Goal: Transaction & Acquisition: Purchase product/service

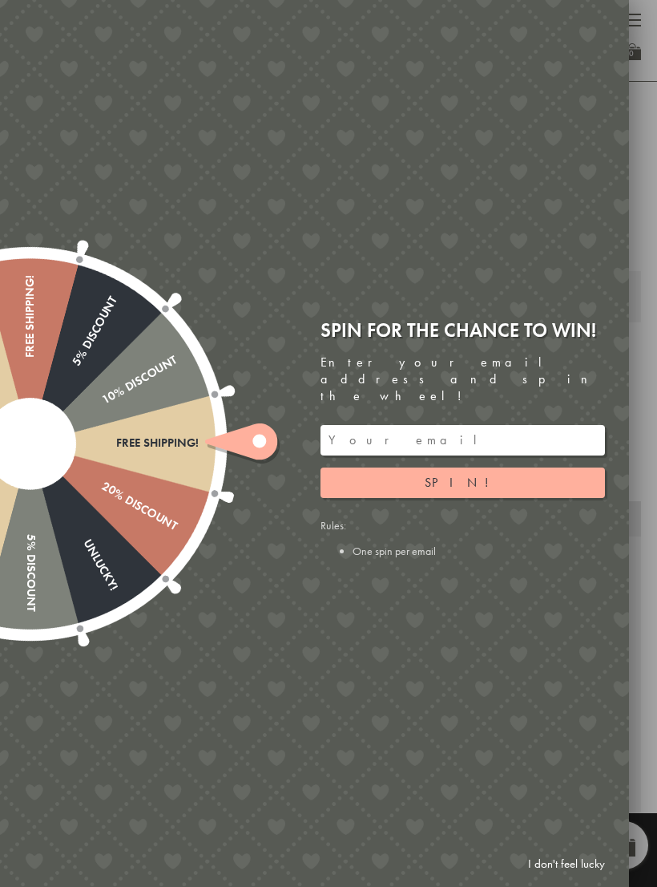
click at [520, 425] on input "email" at bounding box center [463, 440] width 285 height 30
click at [595, 471] on button "Spin!" at bounding box center [463, 482] width 285 height 30
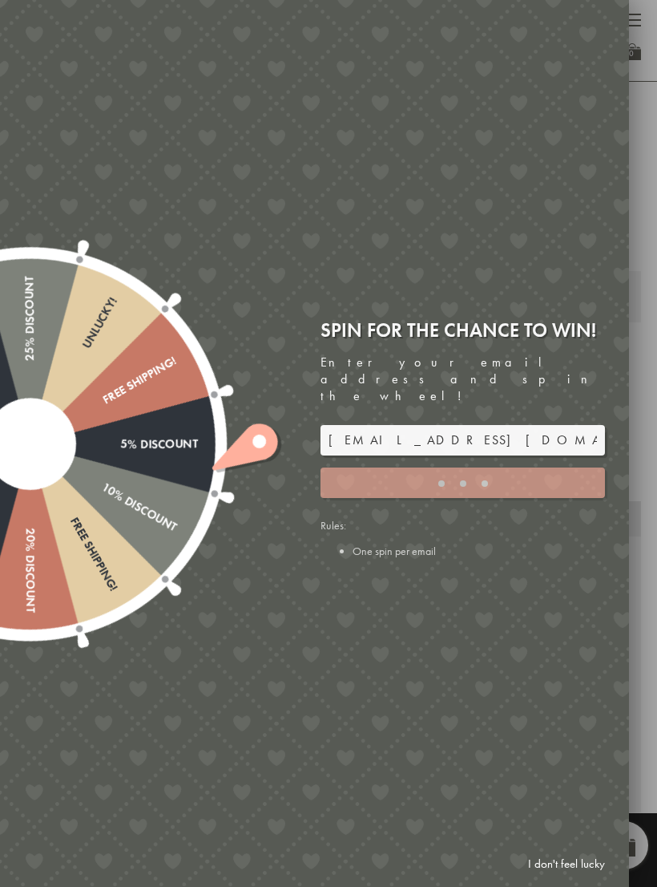
type input "GHM9BH6T"
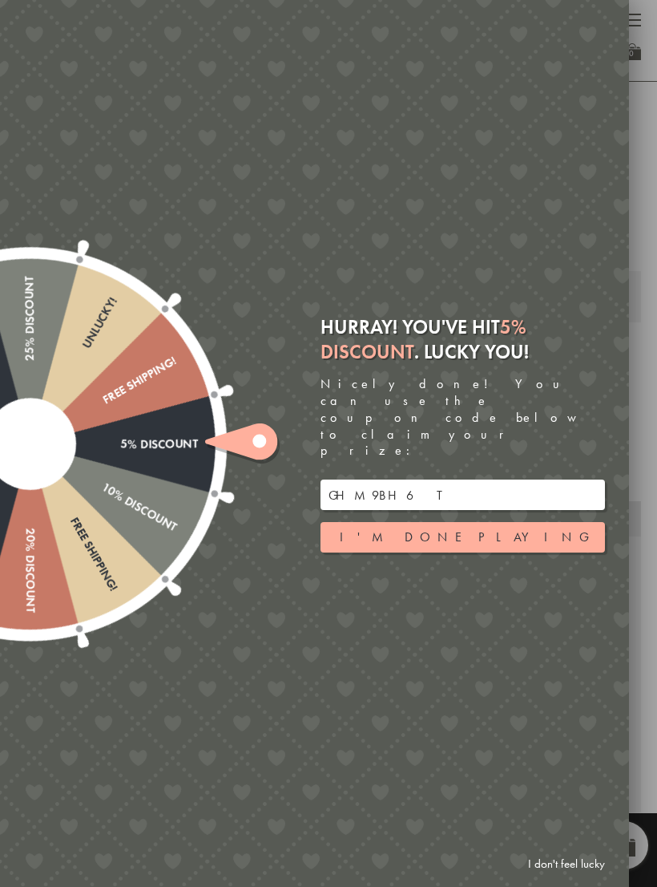
click at [553, 522] on button "I'm done playing" at bounding box center [463, 537] width 285 height 30
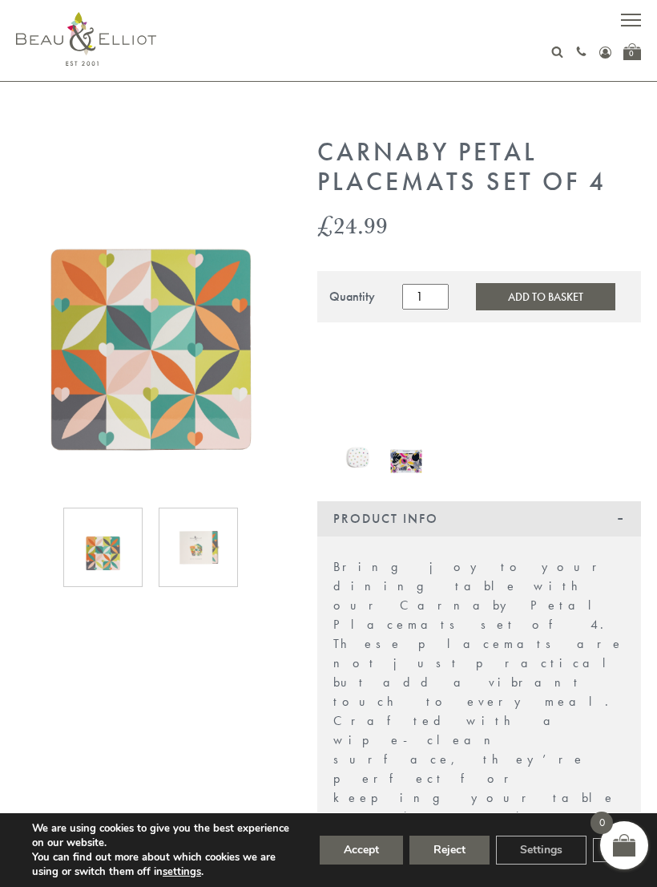
click at [576, 308] on button "Add to Basket" at bounding box center [545, 296] width 139 height 27
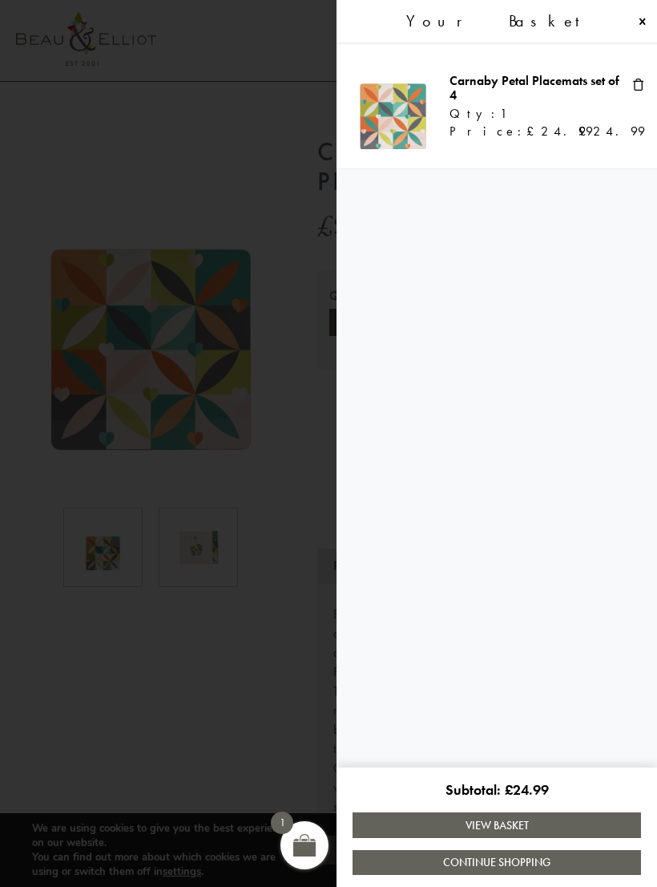
click at [540, 860] on link "Continue Shopping" at bounding box center [497, 862] width 289 height 25
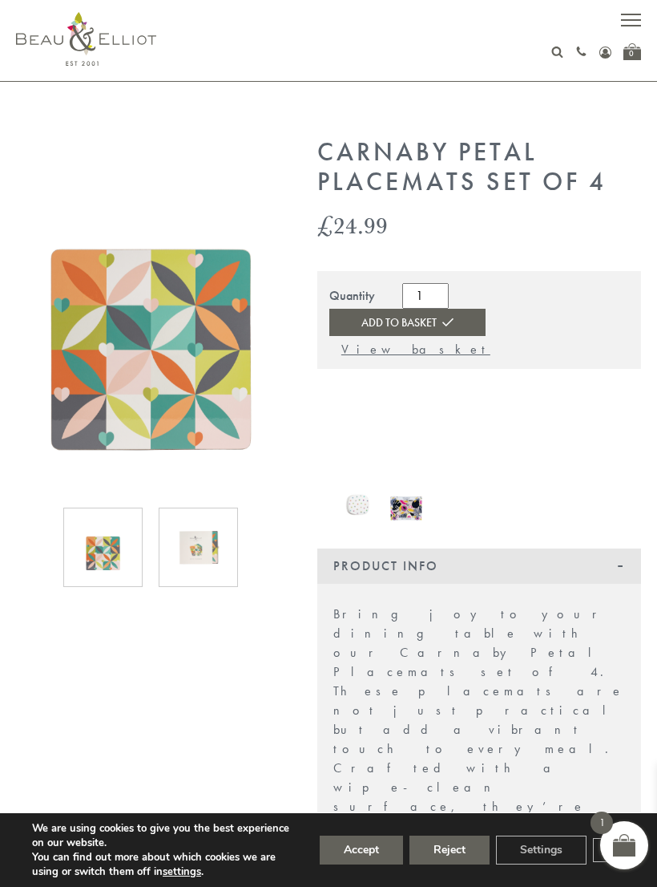
click at [624, 30] on button "button" at bounding box center [631, 22] width 20 height 20
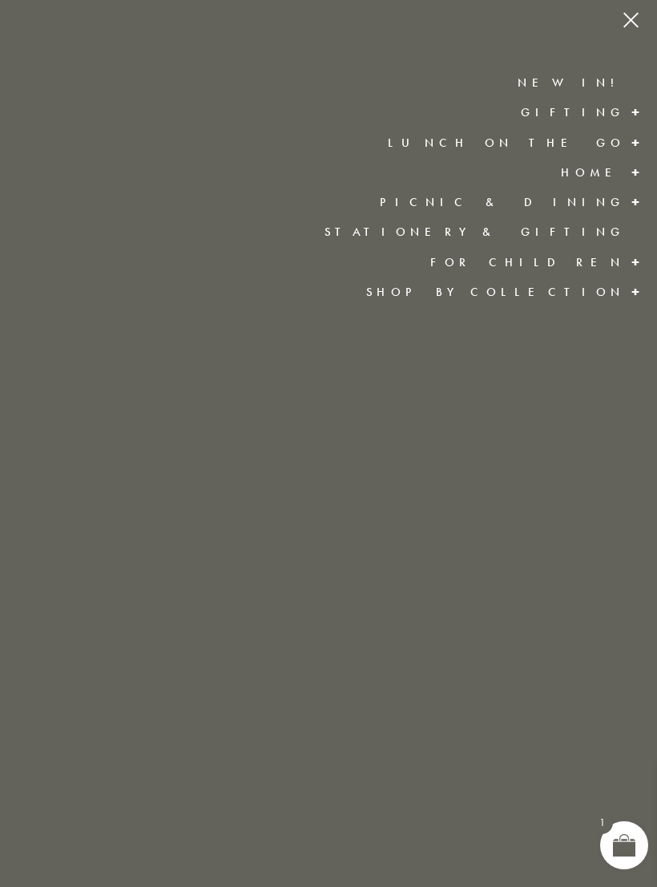
click at [624, 295] on span at bounding box center [637, 291] width 26 height 29
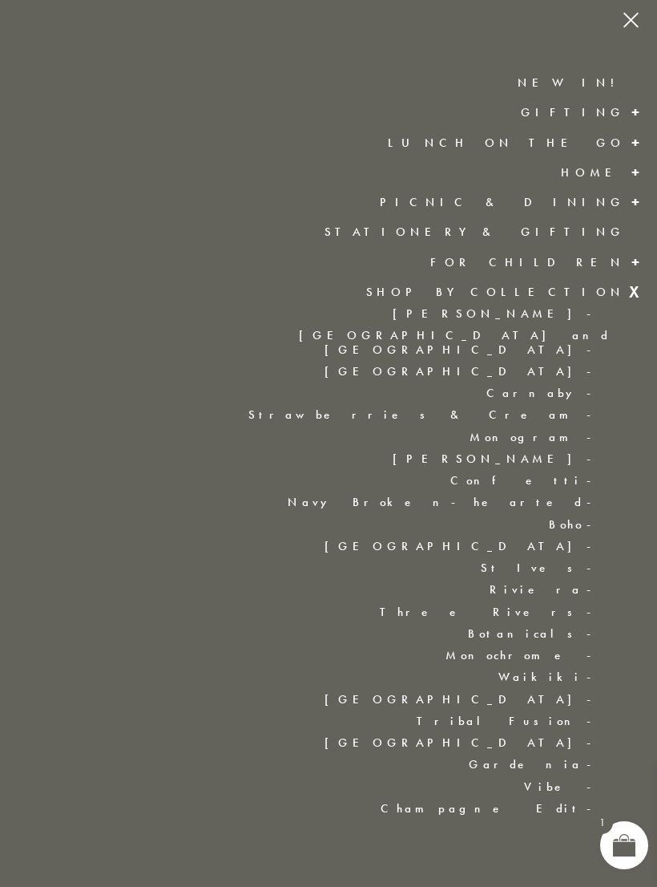
click at [596, 386] on link "Carnaby" at bounding box center [320, 393] width 577 height 14
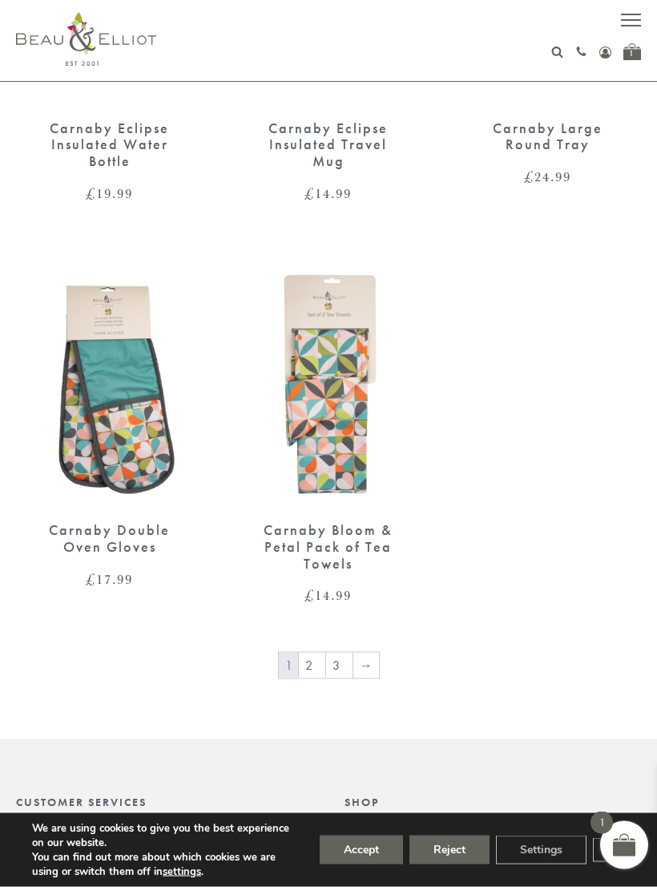
scroll to position [2287, 0]
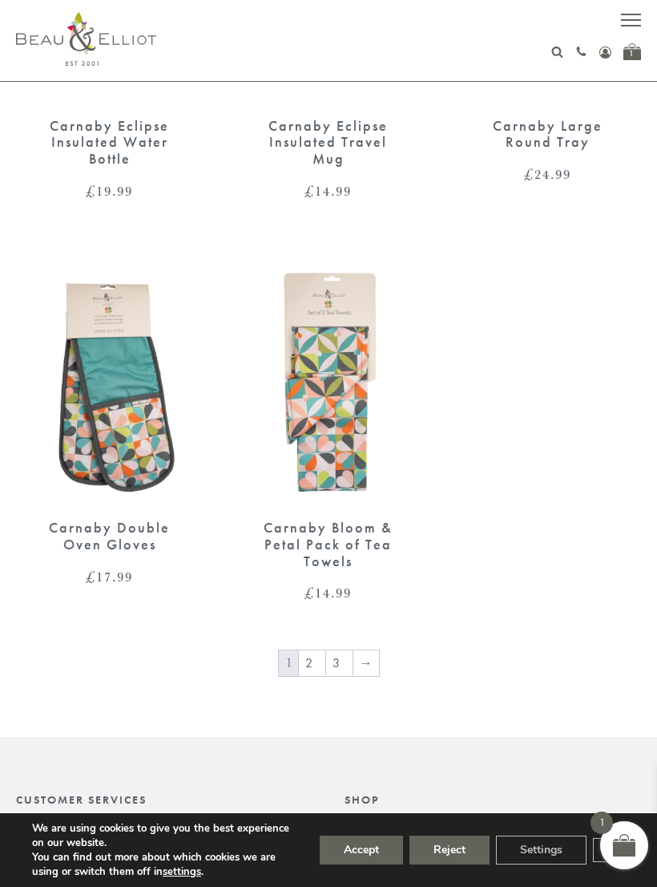
click at [367, 653] on link "→" at bounding box center [367, 663] width 26 height 26
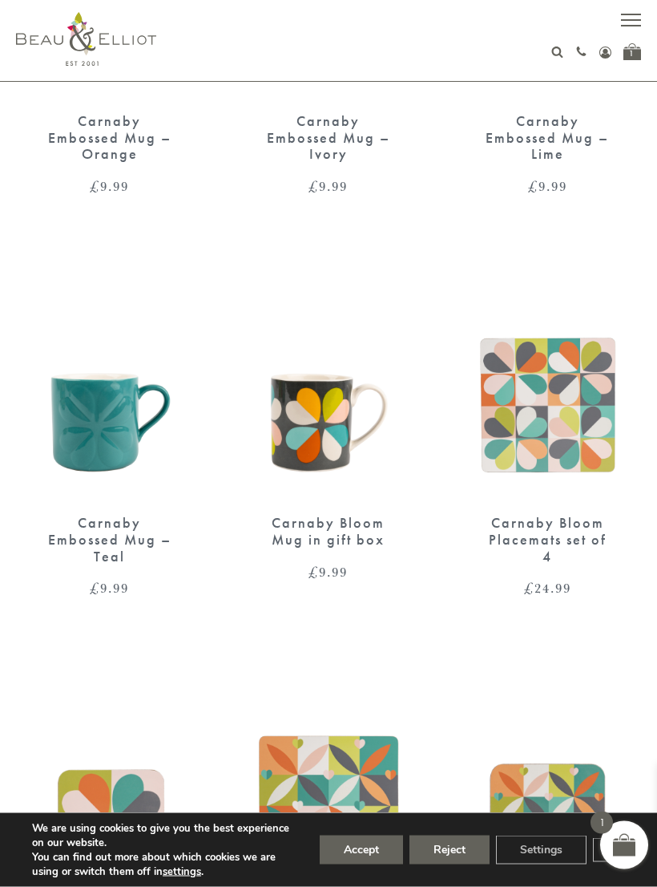
scroll to position [299, 0]
click at [369, 863] on button "Accept" at bounding box center [361, 849] width 83 height 29
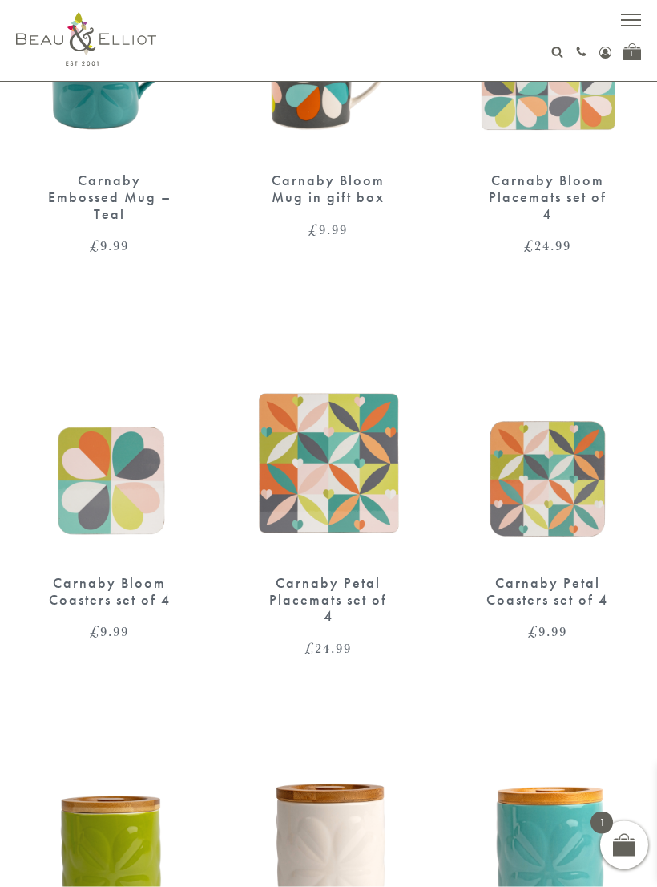
scroll to position [641, 0]
click at [572, 493] on img at bounding box center [548, 437] width 187 height 241
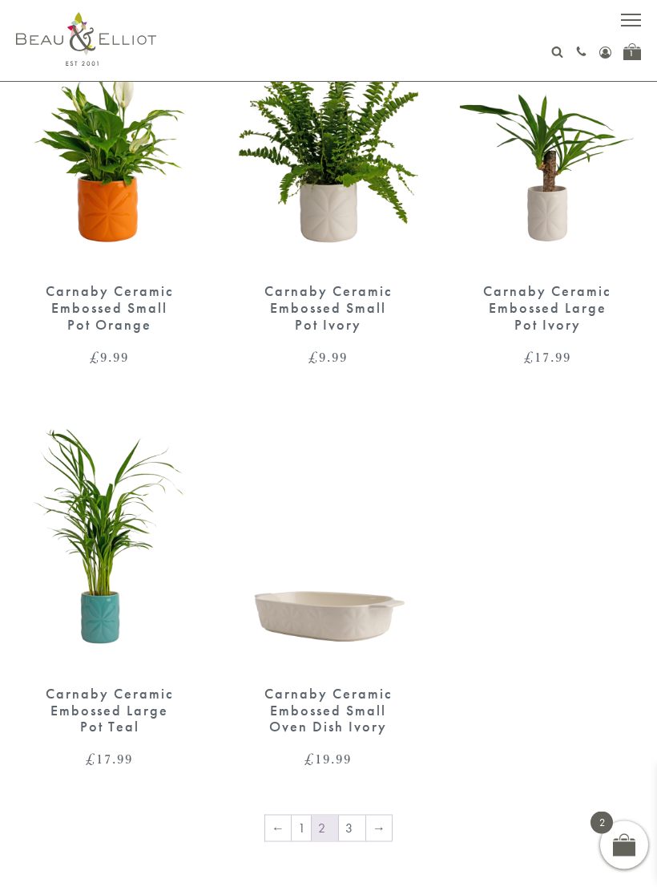
scroll to position [2140, 0]
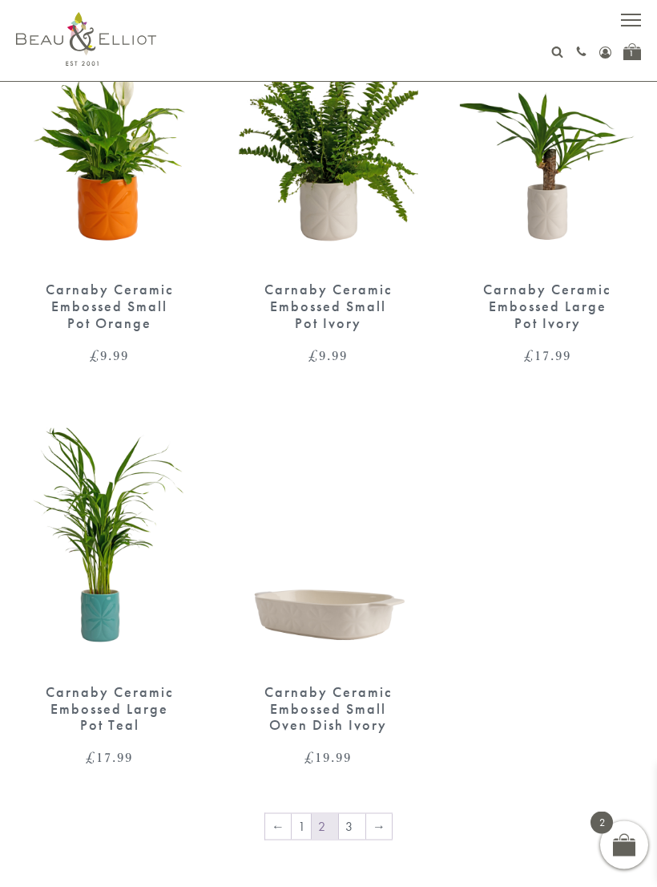
click at [383, 819] on link "→" at bounding box center [379, 827] width 26 height 26
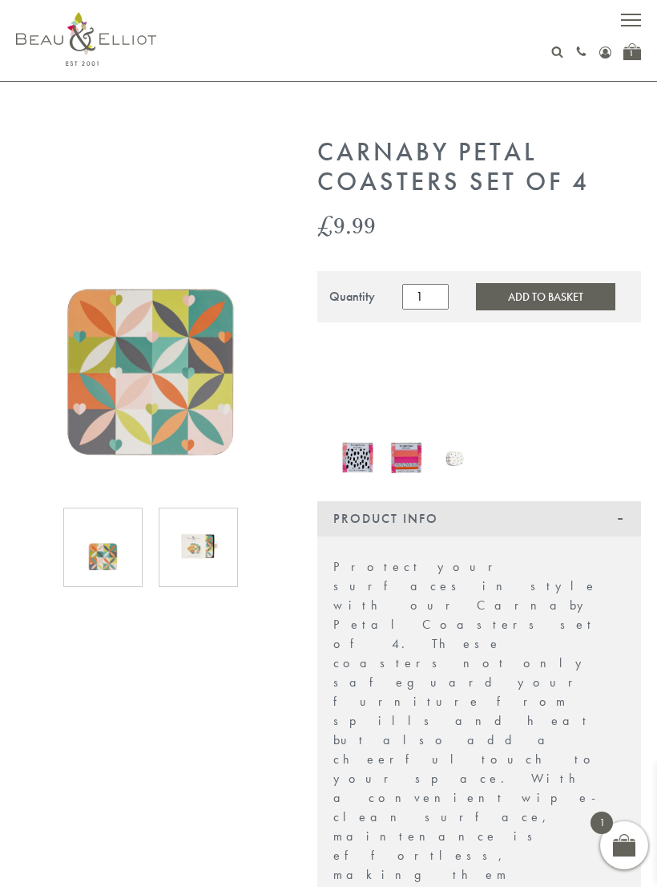
click at [568, 300] on button "Add to Basket" at bounding box center [545, 296] width 139 height 27
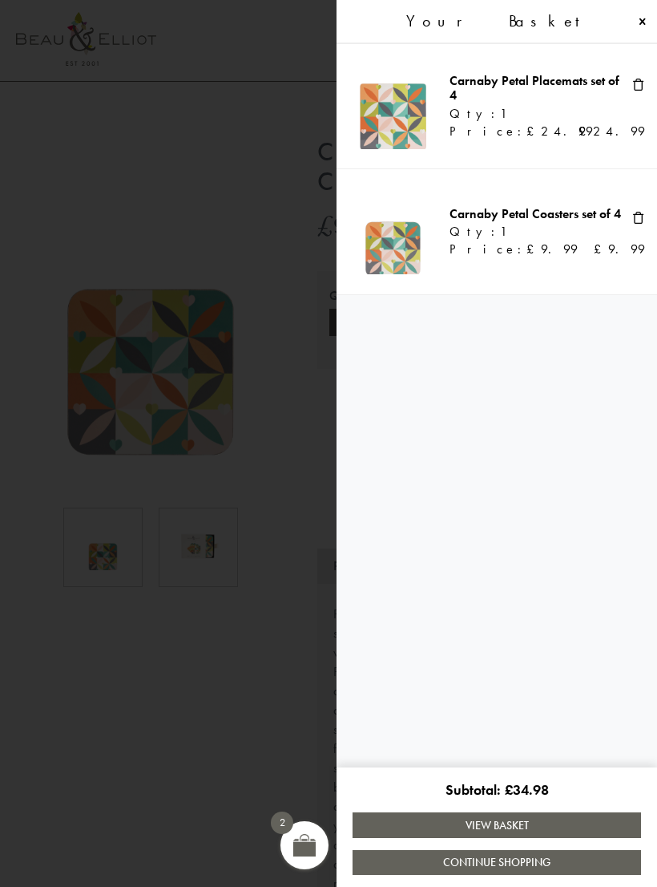
click at [483, 854] on link "Continue Shopping" at bounding box center [497, 862] width 289 height 25
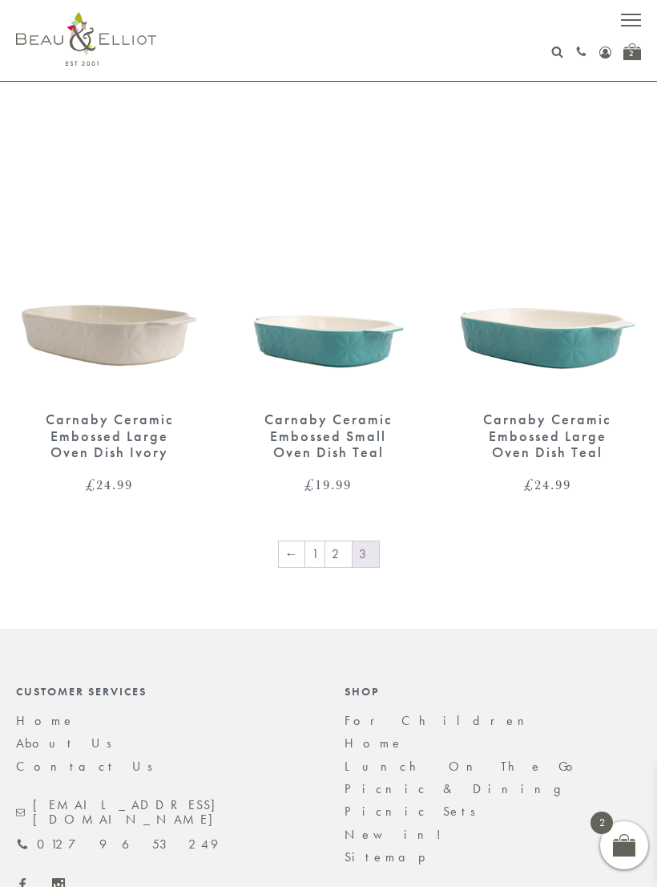
click at [325, 545] on link "1" at bounding box center [314, 554] width 19 height 26
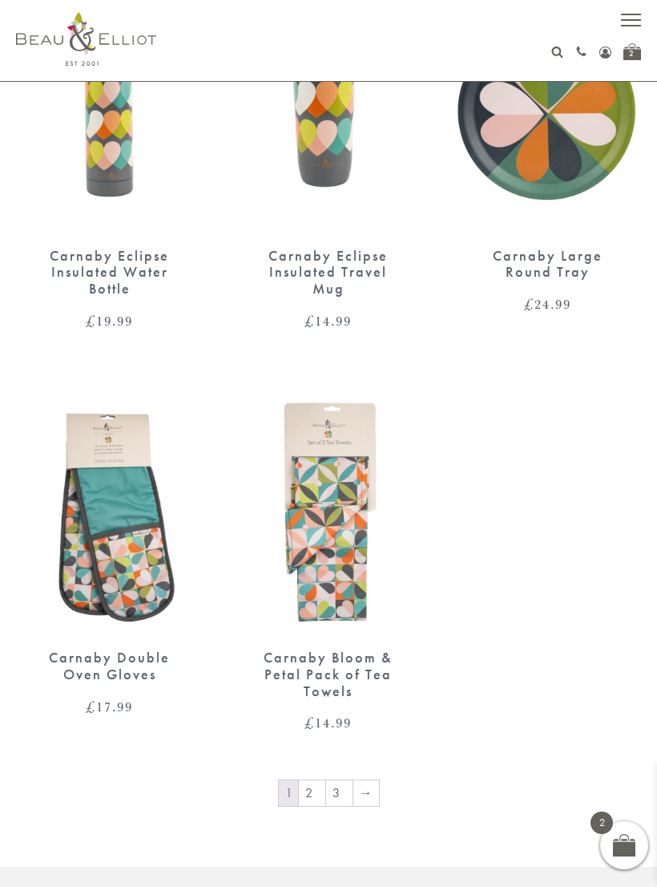
scroll to position [2170, 0]
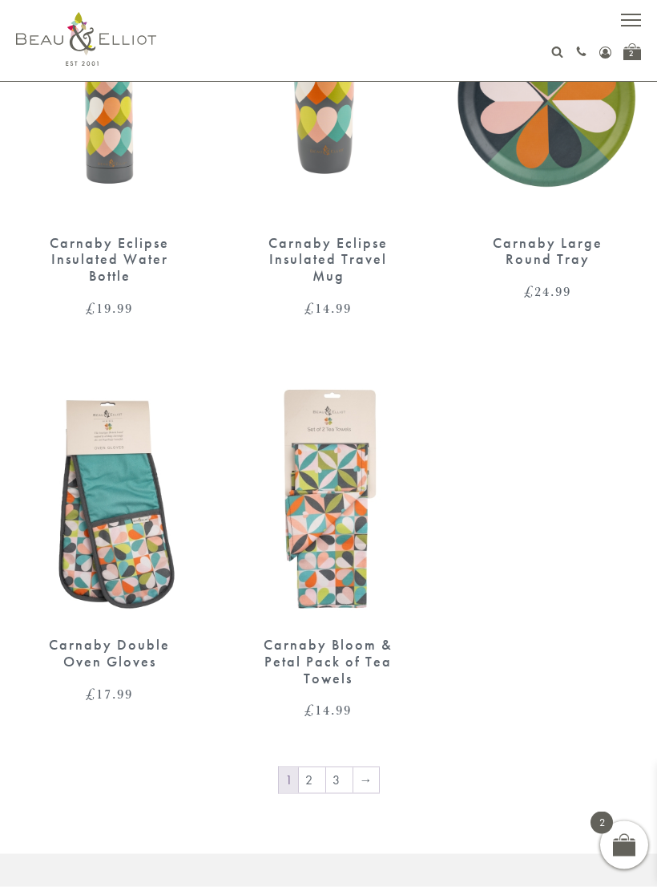
click at [319, 767] on link "2" at bounding box center [312, 780] width 26 height 26
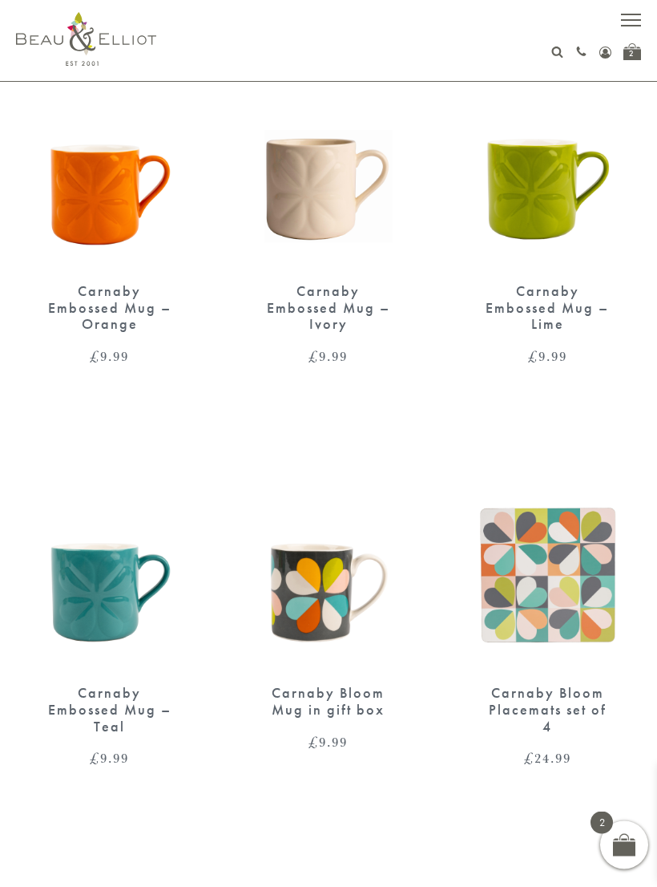
scroll to position [129, 0]
click at [629, 58] on div "2" at bounding box center [633, 51] width 18 height 17
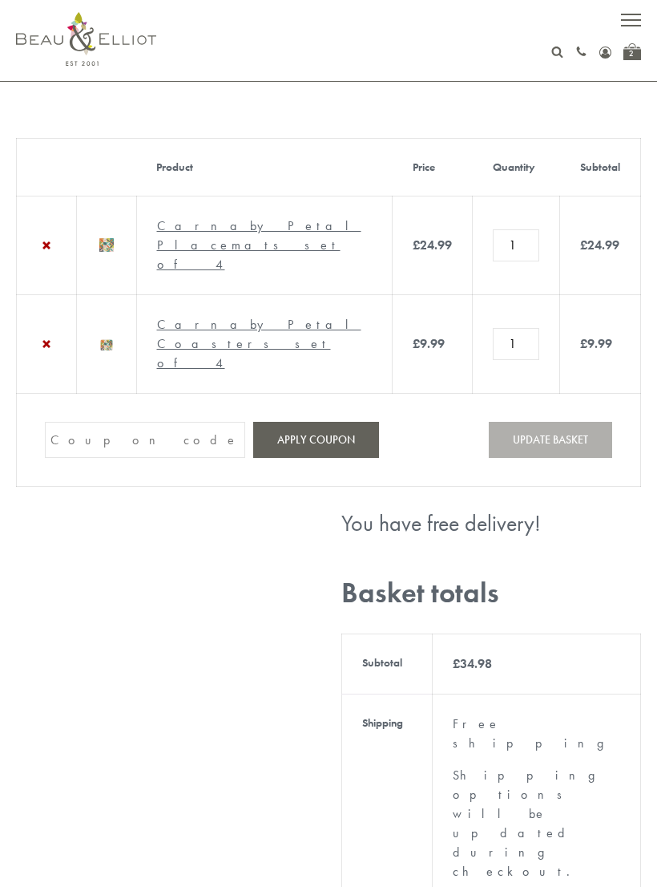
click at [164, 458] on input "Coupon:" at bounding box center [145, 440] width 200 height 36
click at [166, 458] on input "Coupon:" at bounding box center [145, 440] width 200 height 36
paste input "GHM9BH6T"
type input "GHM9BH6T"
click at [347, 458] on button "Apply coupon" at bounding box center [316, 440] width 126 height 36
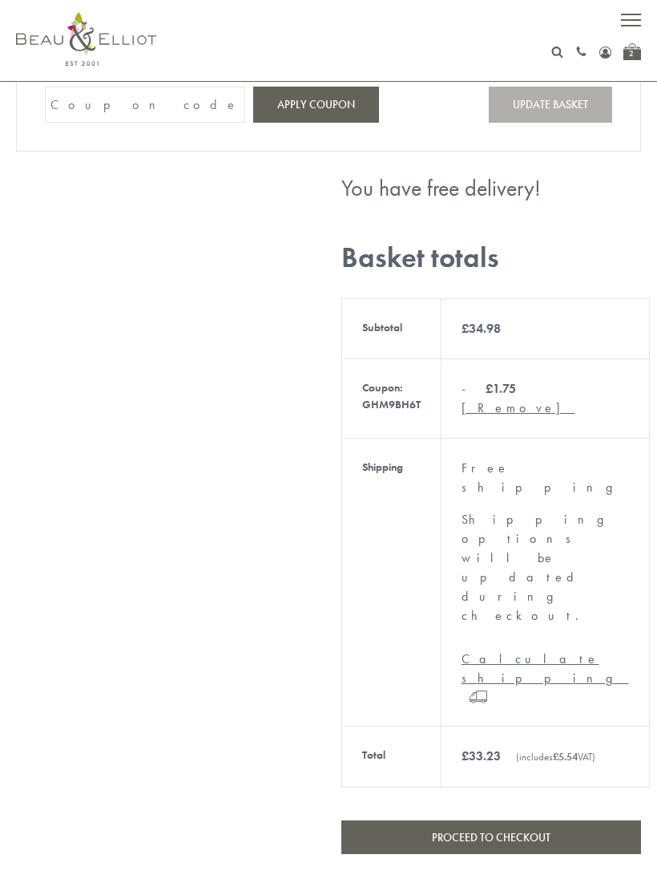
scroll to position [418, 0]
click at [596, 820] on link "Proceed to checkout" at bounding box center [492, 837] width 300 height 34
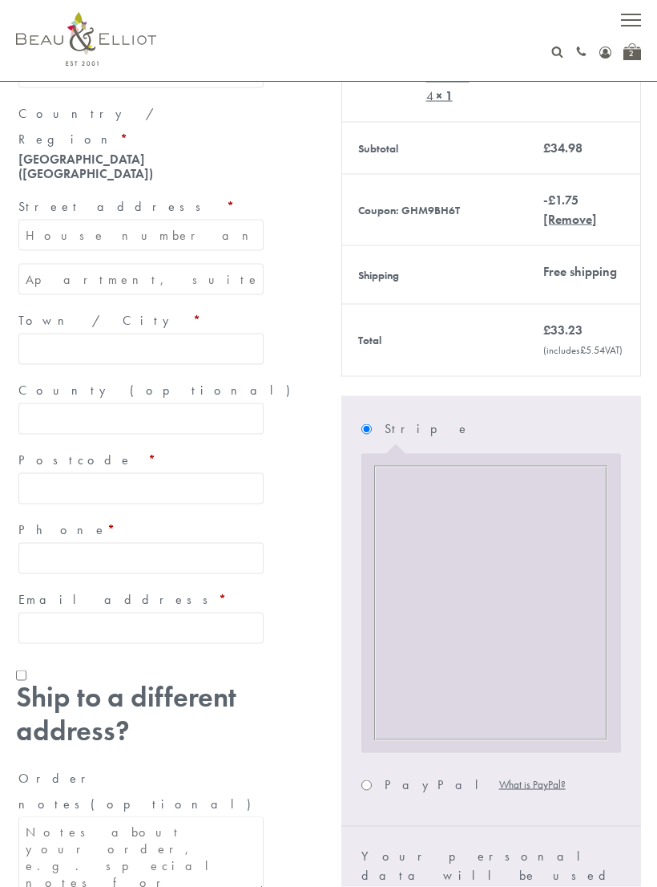
scroll to position [428, 0]
click at [22, 669] on input "Ship to a different address?" at bounding box center [21, 674] width 10 height 10
checkbox input "true"
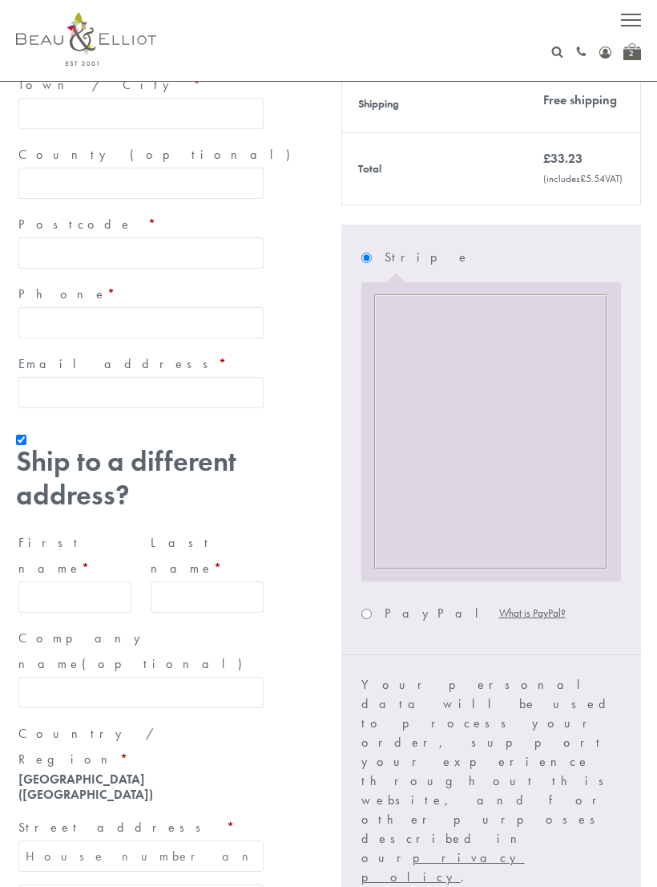
click at [21, 581] on input "First name *" at bounding box center [74, 596] width 113 height 31
type input "Susan"
click at [233, 582] on input "Last name *" at bounding box center [207, 597] width 113 height 31
click at [468, 245] on label "Stripe" at bounding box center [503, 258] width 236 height 26
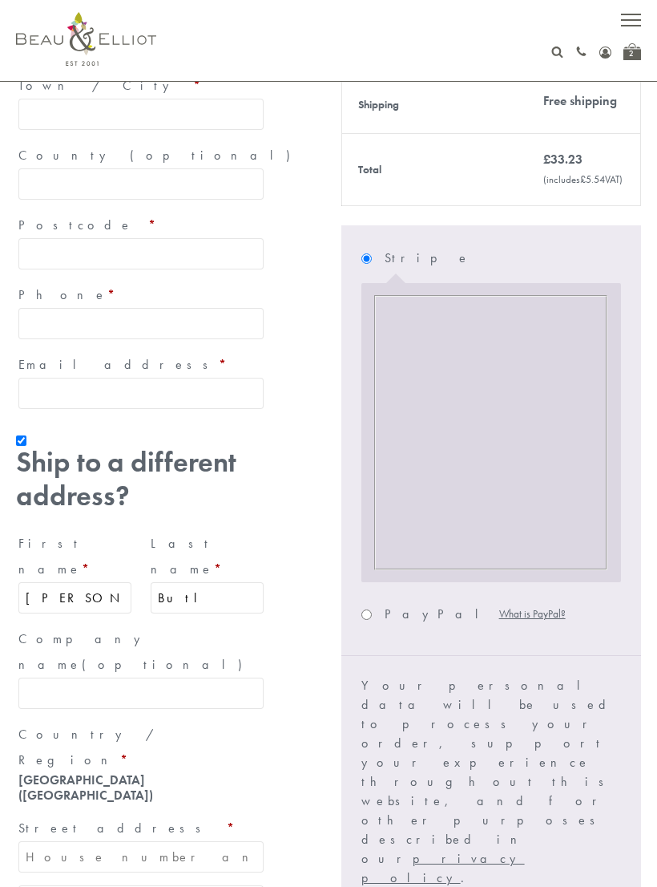
click at [372, 253] on input "Stripe" at bounding box center [367, 258] width 10 height 10
click at [194, 884] on input "Apartment, suite, unit, etc. (optional)" at bounding box center [140, 899] width 245 height 31
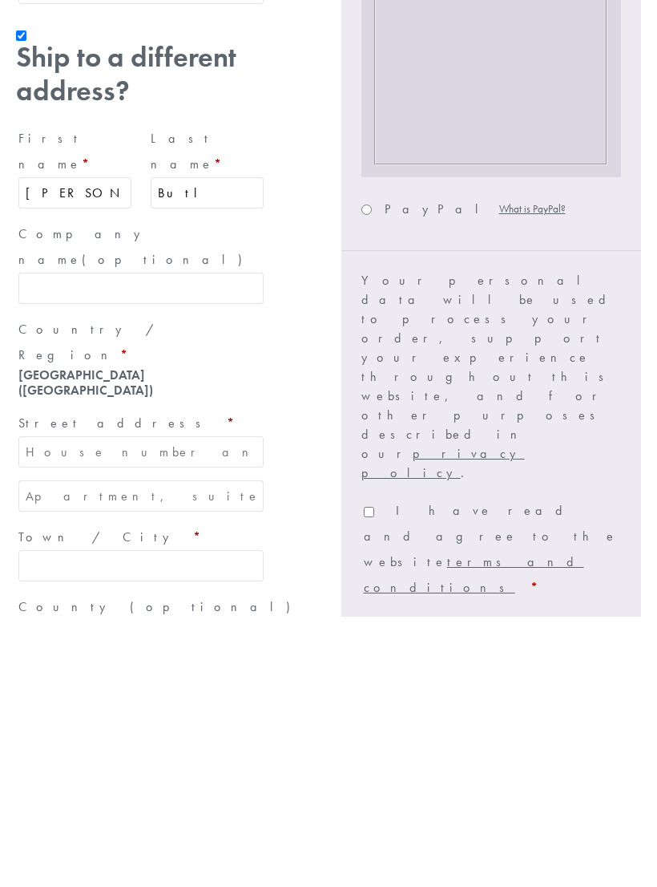
click at [257, 447] on input "Butl" at bounding box center [207, 462] width 113 height 31
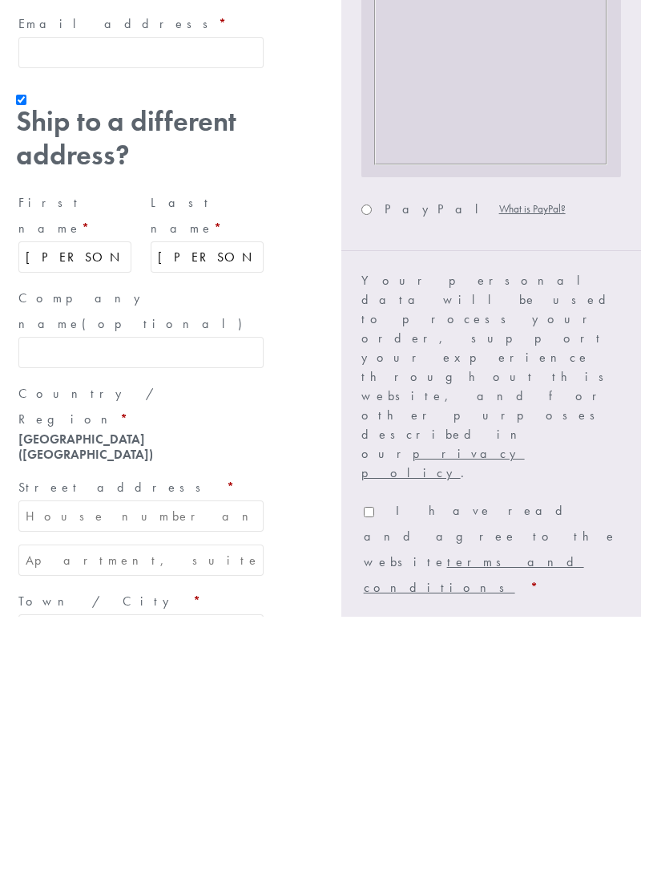
type input "Butler"
click at [183, 770] on input "Street address *" at bounding box center [140, 785] width 245 height 31
click at [192, 770] on input "18" at bounding box center [140, 785] width 245 height 31
type input "18 victor place"
click at [99, 884] on input "Town / City *" at bounding box center [140, 899] width 245 height 31
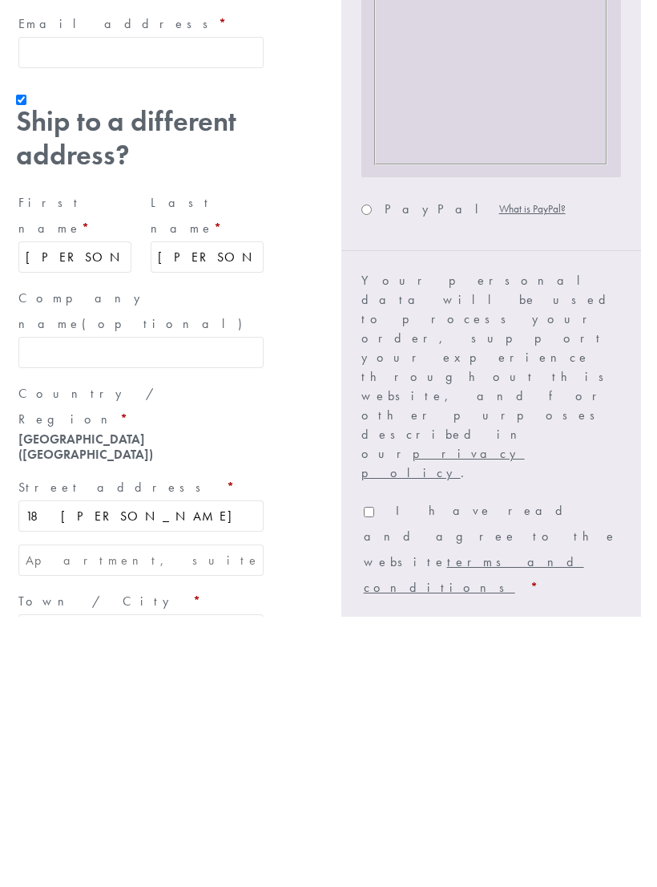
click at [489, 541] on p "Your personal data will be used to process your order, support your experience …" at bounding box center [492, 647] width 260 height 212
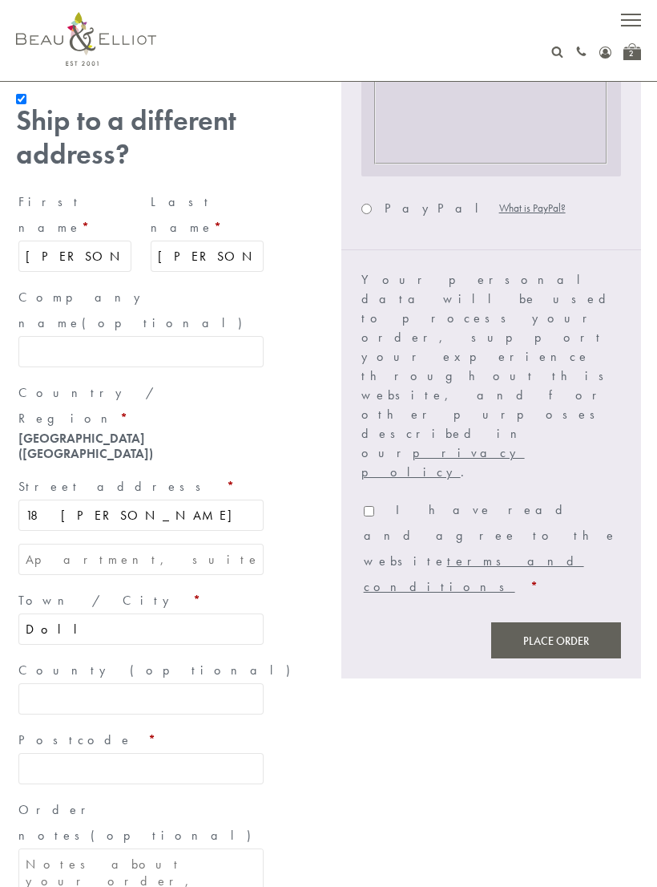
click at [507, 718] on div "— OR — Billing details First name * Last name * Company name (optional) Country…" at bounding box center [328, 34] width 625 height 1801
click at [91, 613] on input "Doll" at bounding box center [140, 628] width 245 height 31
type input "Dollingstown"
click at [234, 683] on input "County (optional)" at bounding box center [140, 698] width 245 height 31
type input "N ireland"
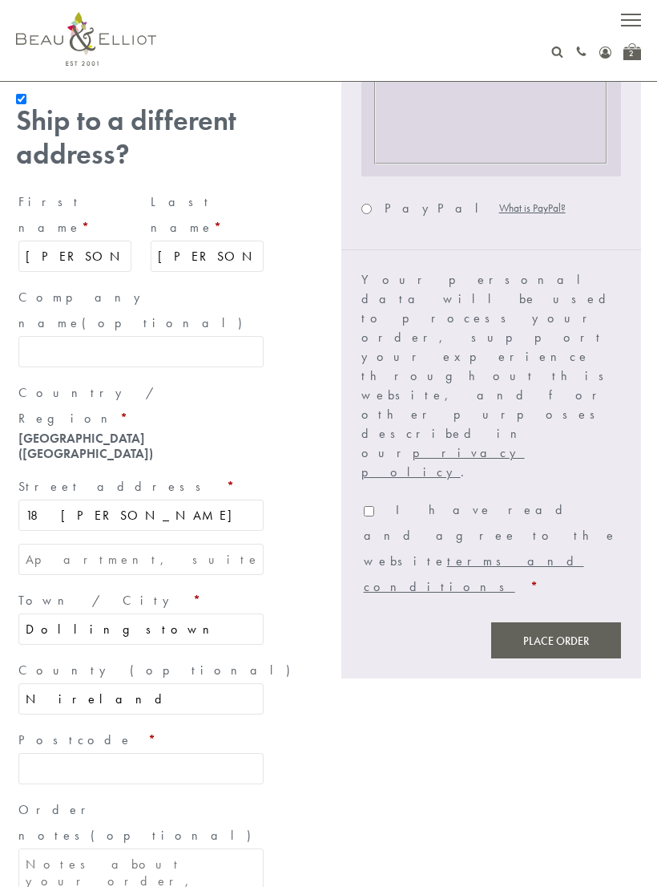
click at [192, 753] on input "Postcode *" at bounding box center [140, 768] width 245 height 31
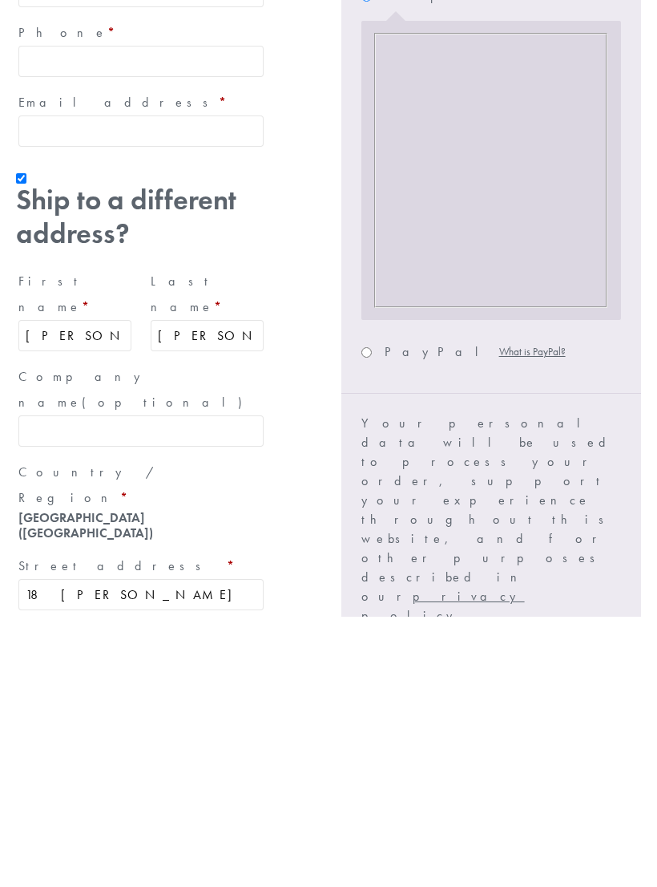
type input "But667LB"
checkbox input "true"
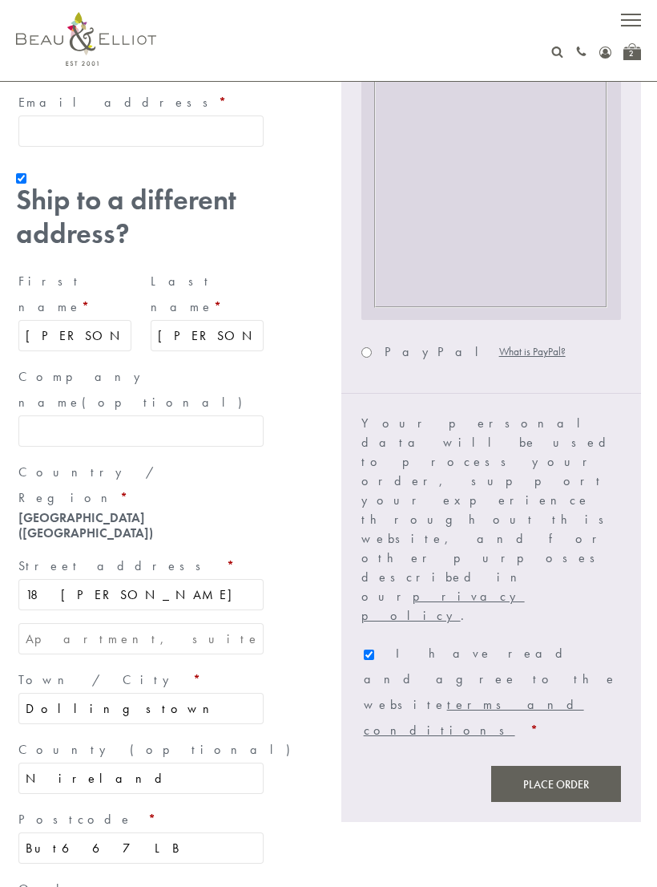
click at [580, 766] on button "Place order" at bounding box center [556, 784] width 130 height 36
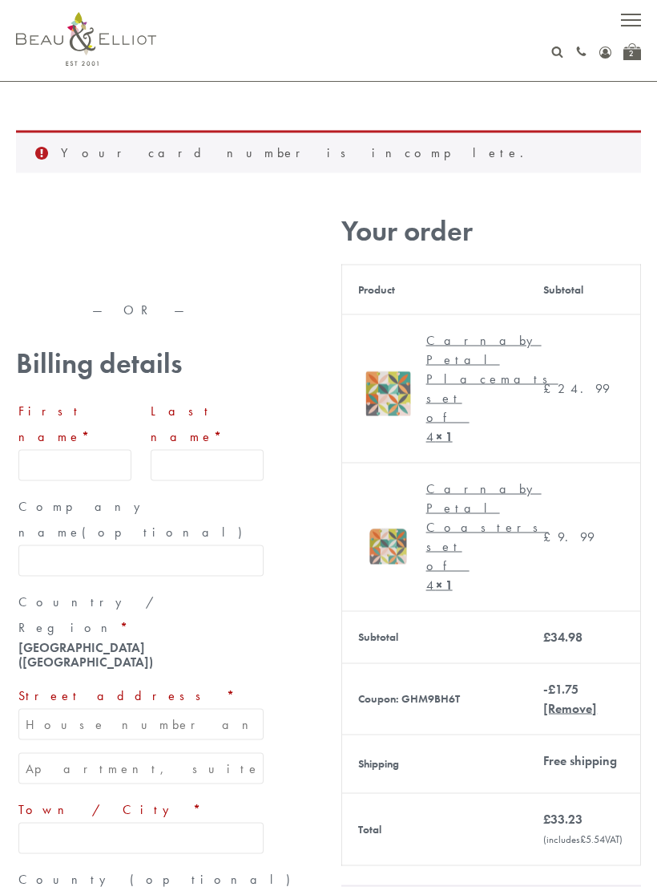
scroll to position [0, 0]
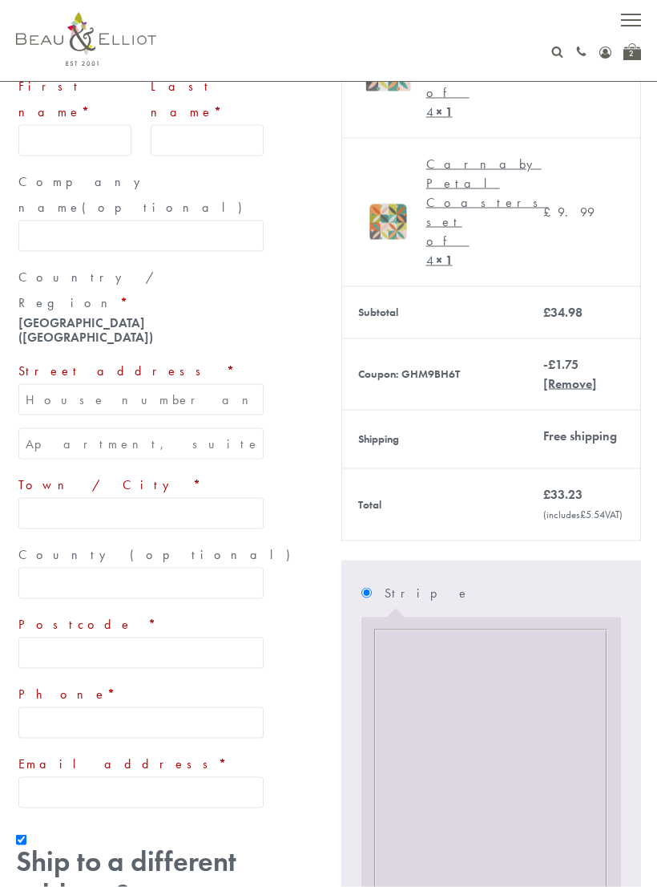
click at [372, 588] on input "Stripe" at bounding box center [367, 593] width 10 height 10
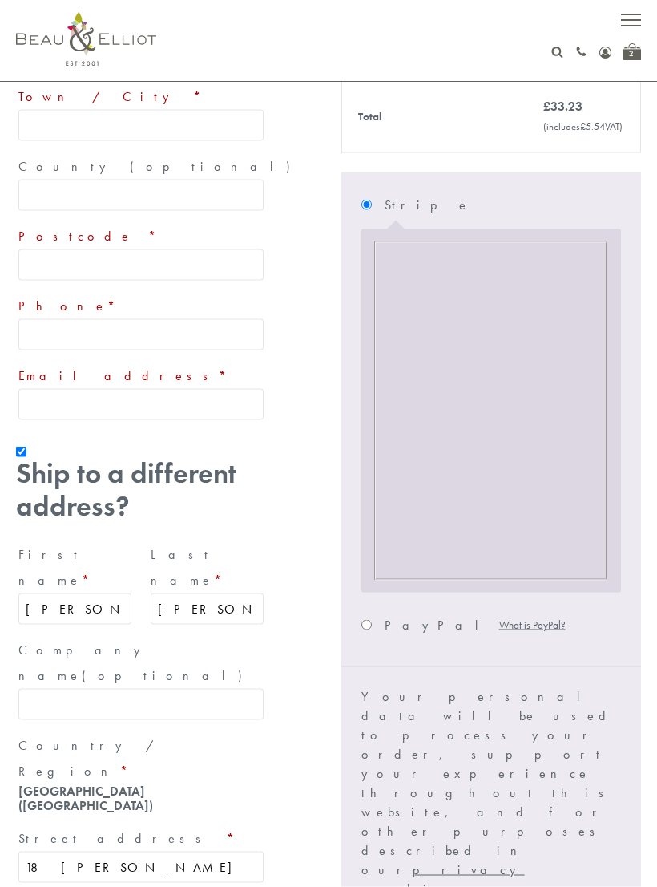
scroll to position [729, 0]
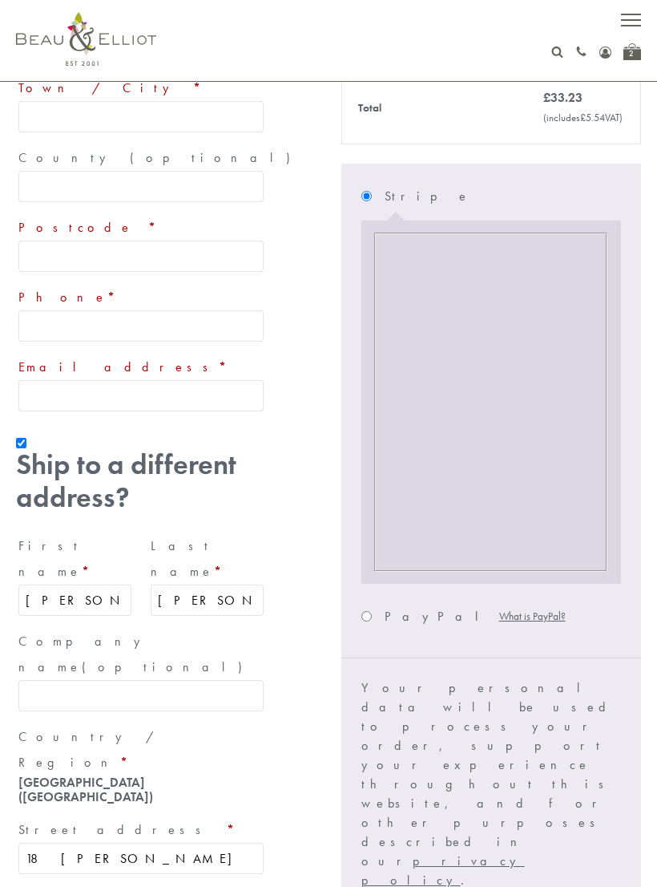
click at [372, 611] on input "PayPal What is PayPal?" at bounding box center [367, 616] width 10 height 10
radio input "true"
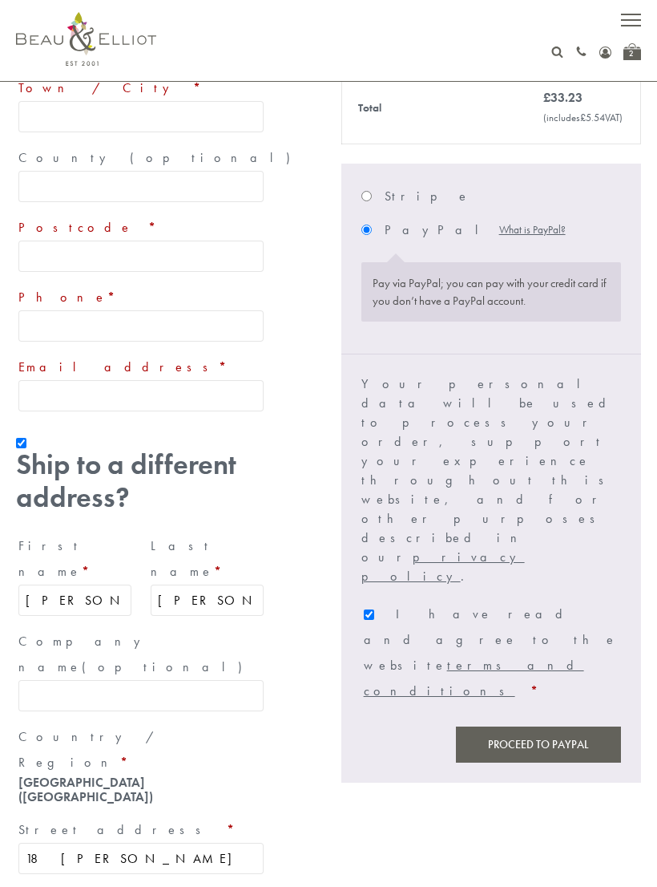
click at [524, 726] on button "Proceed to PayPal" at bounding box center [538, 744] width 165 height 36
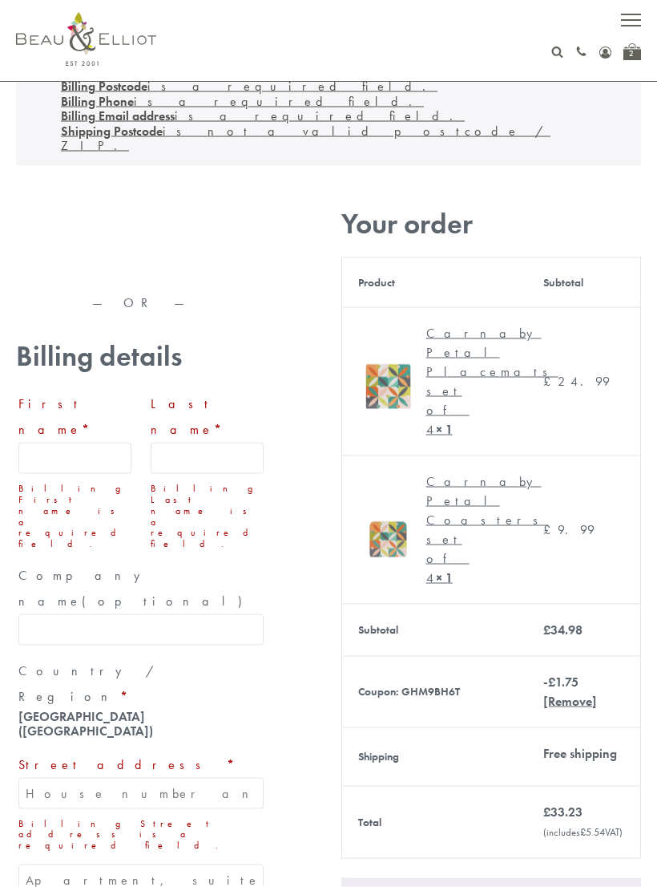
scroll to position [58, 0]
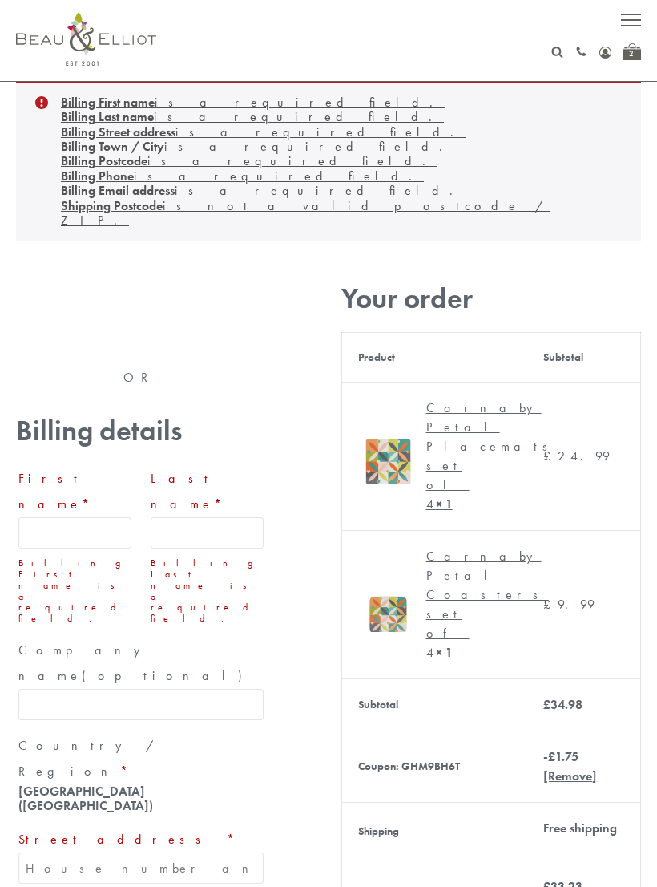
click at [94, 517] on input "First name *" at bounding box center [74, 532] width 113 height 31
type input "Susan"
click at [222, 517] on input "Last name *" at bounding box center [207, 532] width 113 height 31
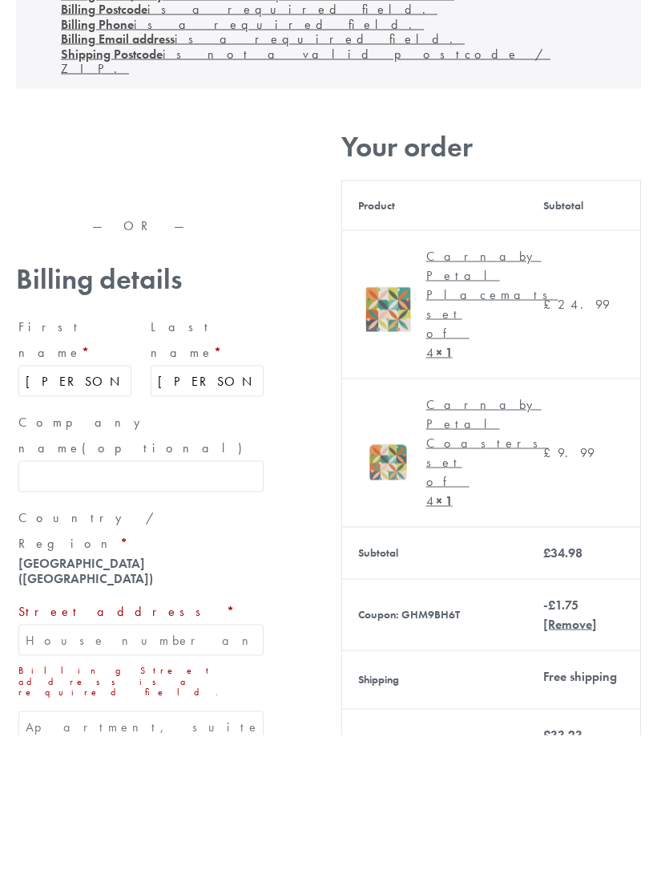
type input "Butler"
click at [219, 776] on input "Street address *" at bounding box center [140, 791] width 245 height 31
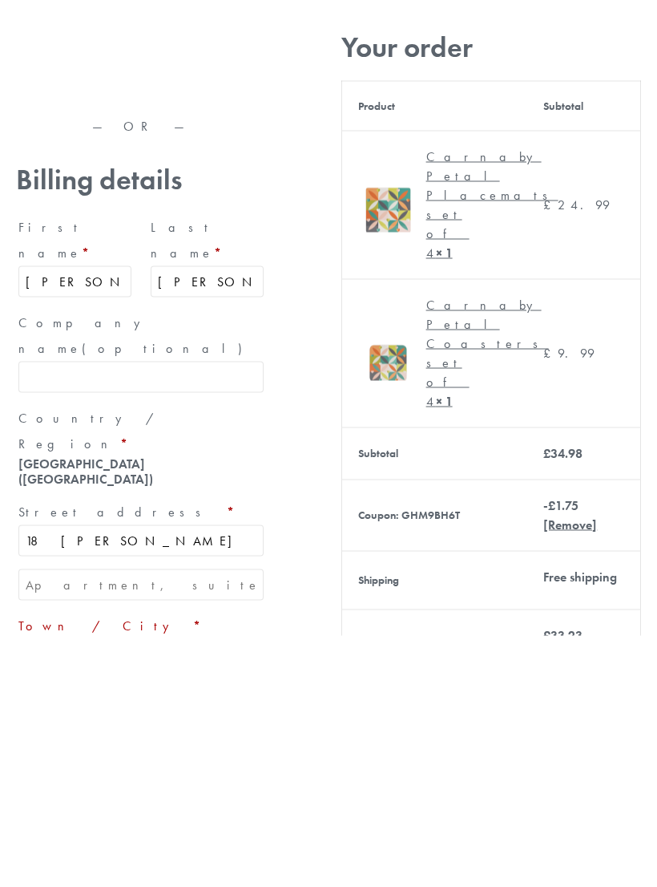
type input "18 victor place"
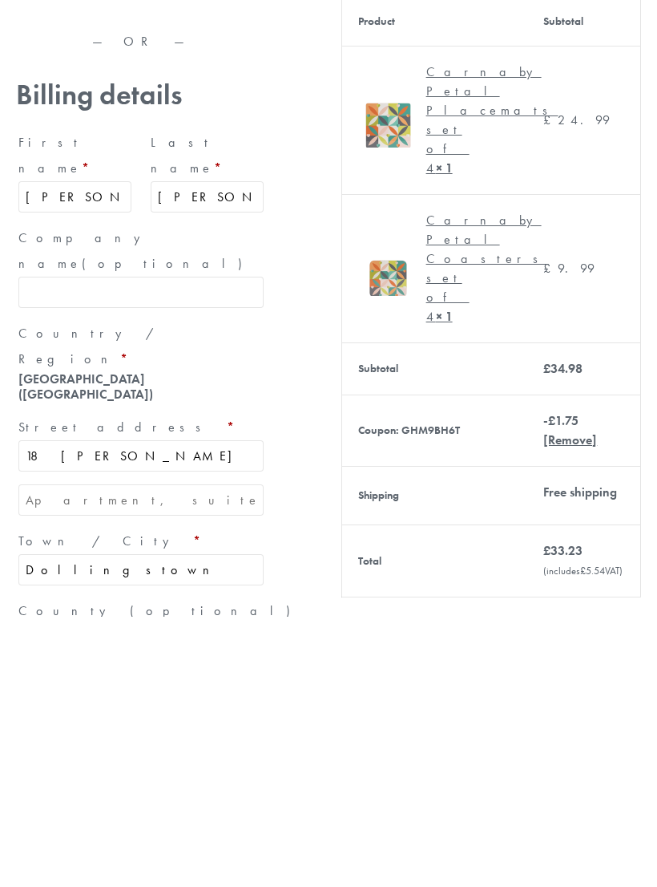
scroll to position [133, 0]
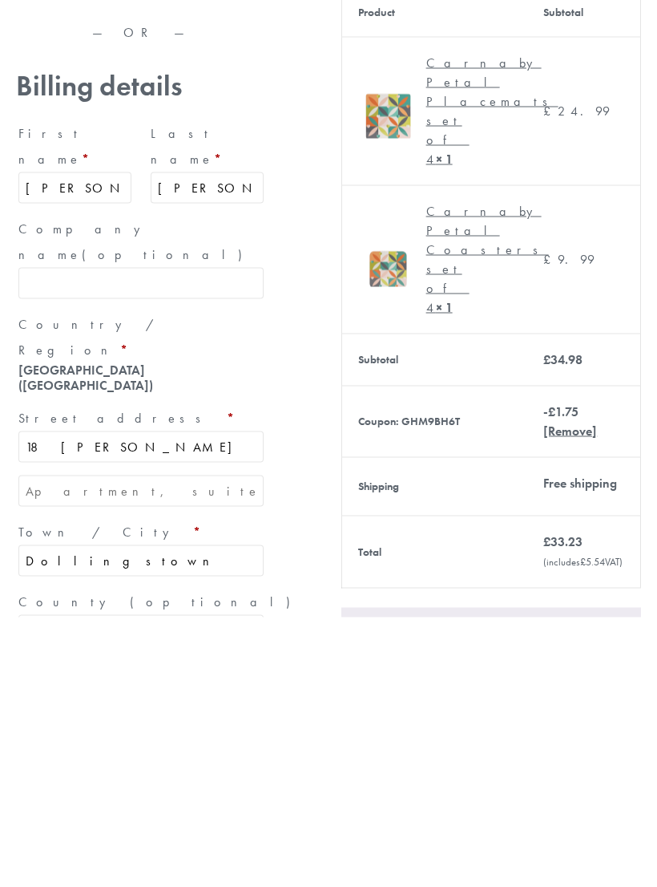
type input "Dollingstown"
click at [181, 884] on input "County (optional)" at bounding box center [140, 899] width 245 height 31
type input "N ireland"
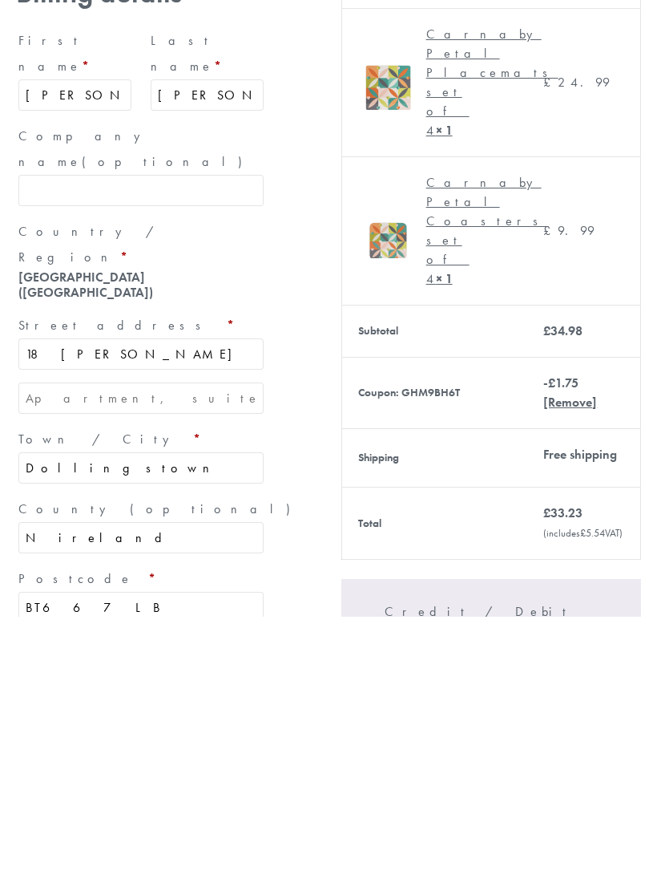
scroll to position [241, 0]
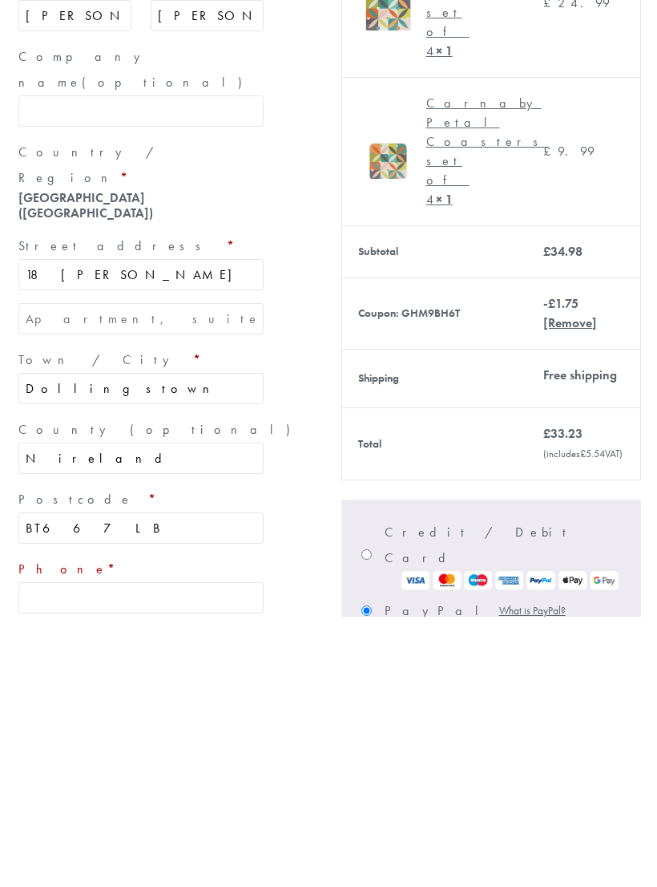
type input "BT667LB"
click at [182, 852] on input "Phone *" at bounding box center [140, 867] width 245 height 31
type input "07782358278"
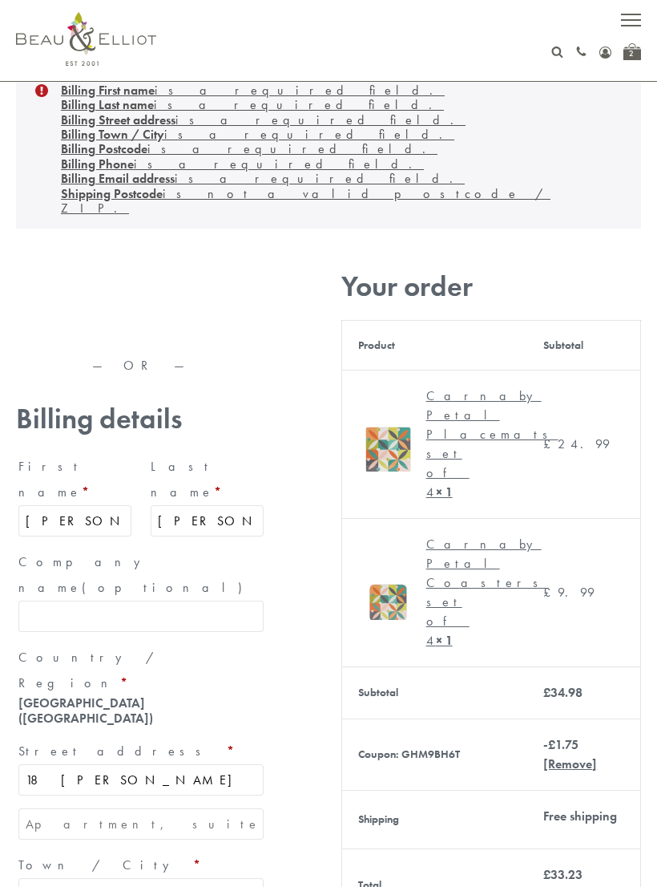
scroll to position [59, 0]
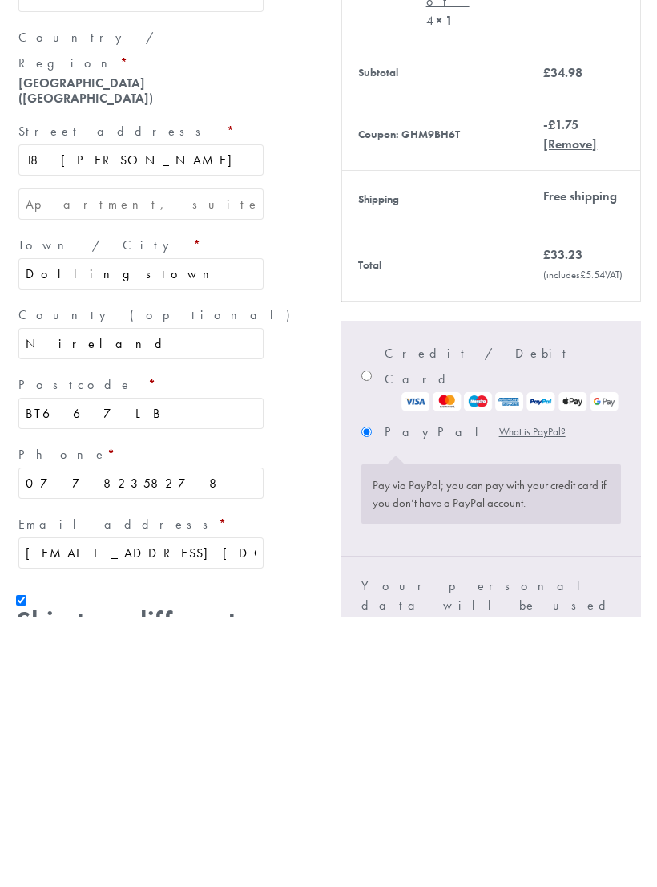
type input "suziq51@hotmail.co.uk"
click at [25, 865] on input "Ship to a different address?" at bounding box center [21, 870] width 10 height 10
checkbox input "false"
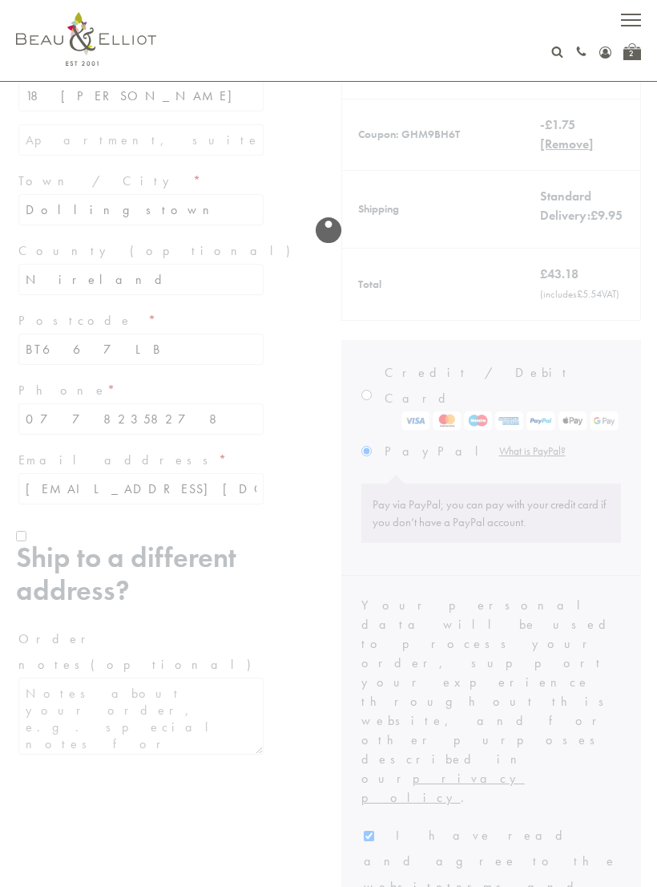
scroll to position [714, 0]
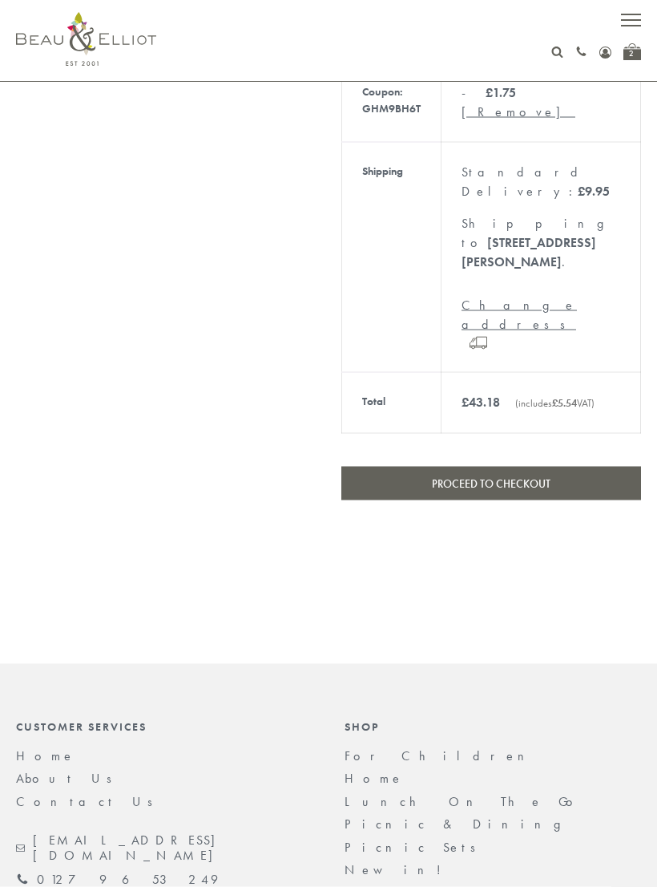
scroll to position [729, 0]
